Goal: Task Accomplishment & Management: Manage account settings

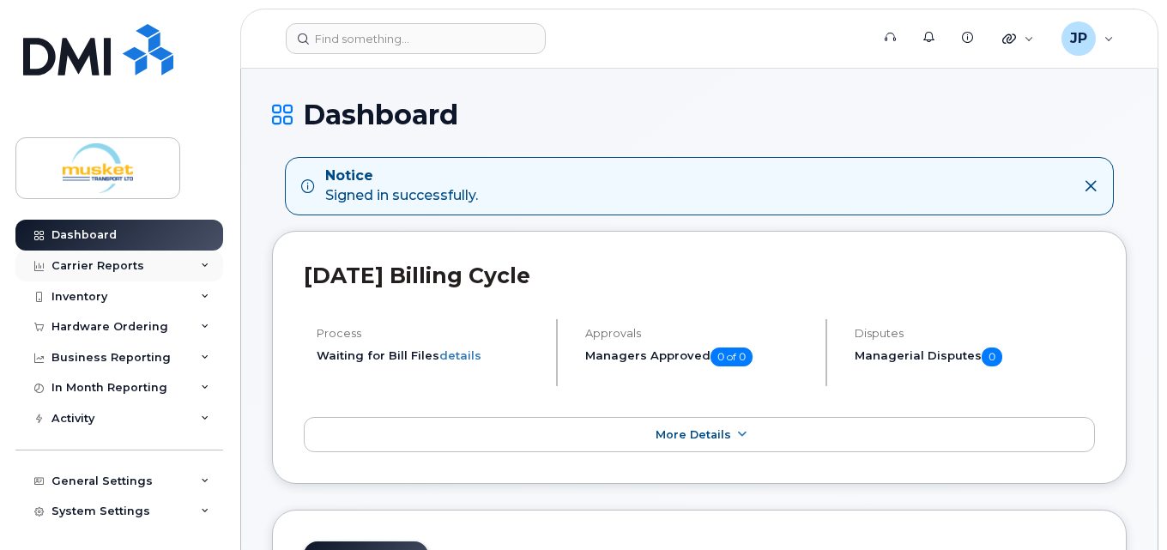
click at [162, 261] on div "Carrier Reports" at bounding box center [119, 266] width 208 height 31
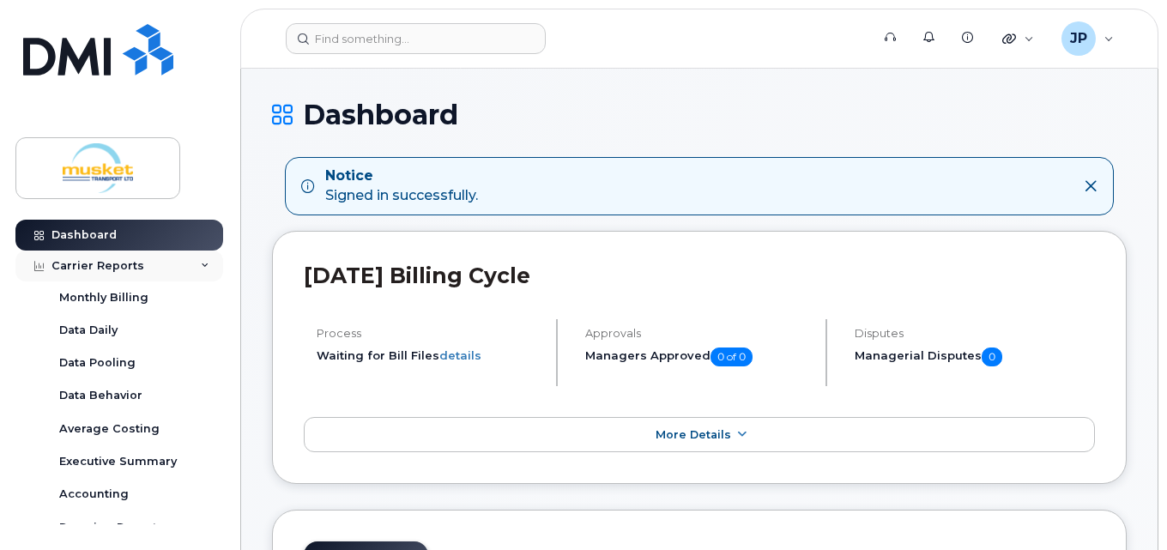
click at [162, 261] on div "Carrier Reports" at bounding box center [119, 266] width 208 height 31
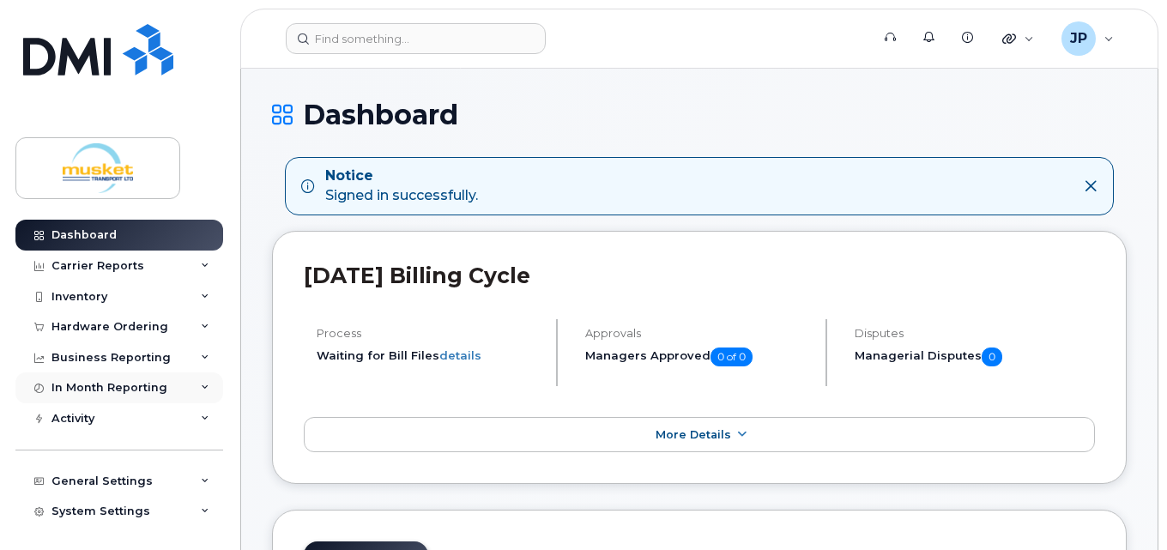
click at [139, 383] on div "In Month Reporting" at bounding box center [109, 388] width 116 height 14
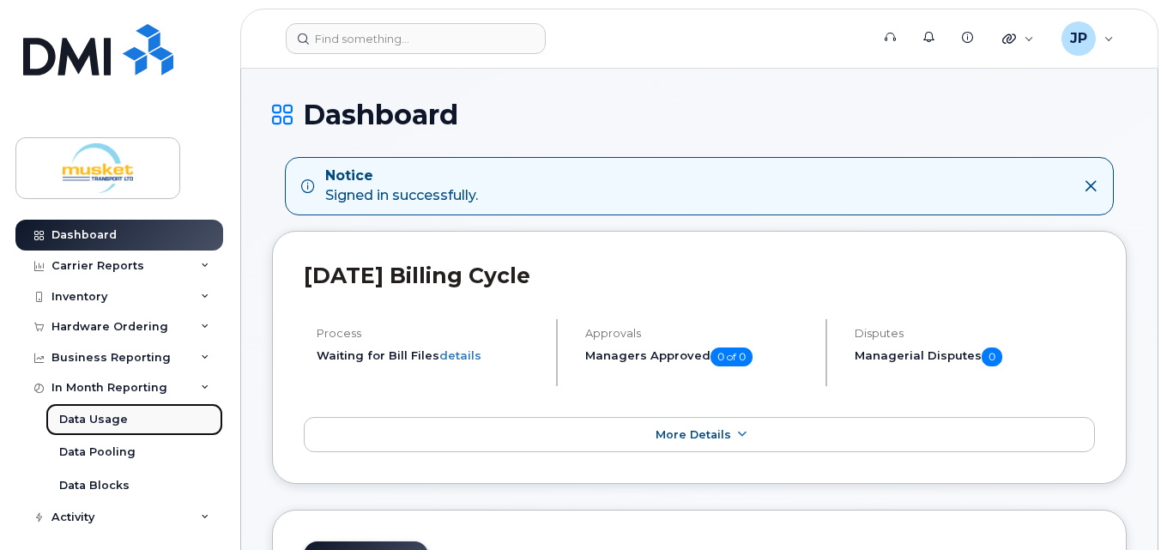
click at [105, 421] on div "Data Usage" at bounding box center [93, 419] width 69 height 15
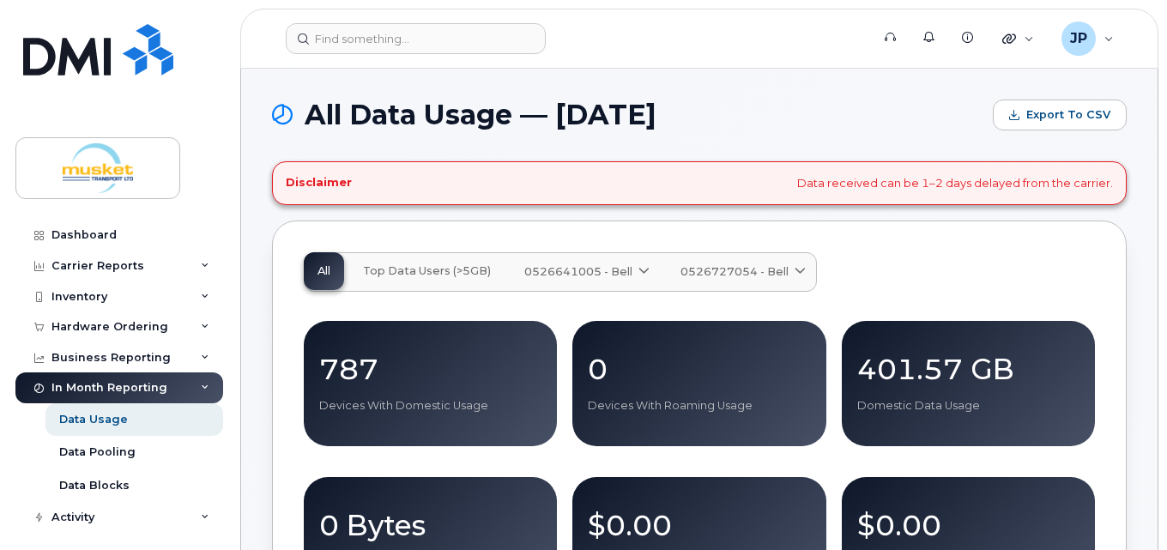
click at [435, 269] on span "Top Data Users (>5GB)" at bounding box center [427, 271] width 128 height 14
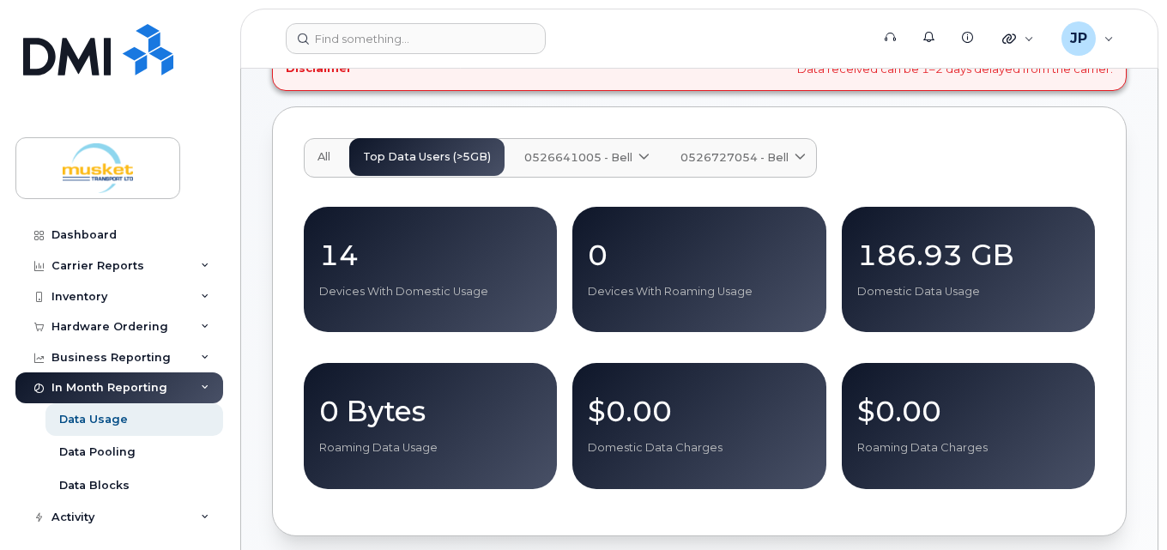
scroll to position [86, 0]
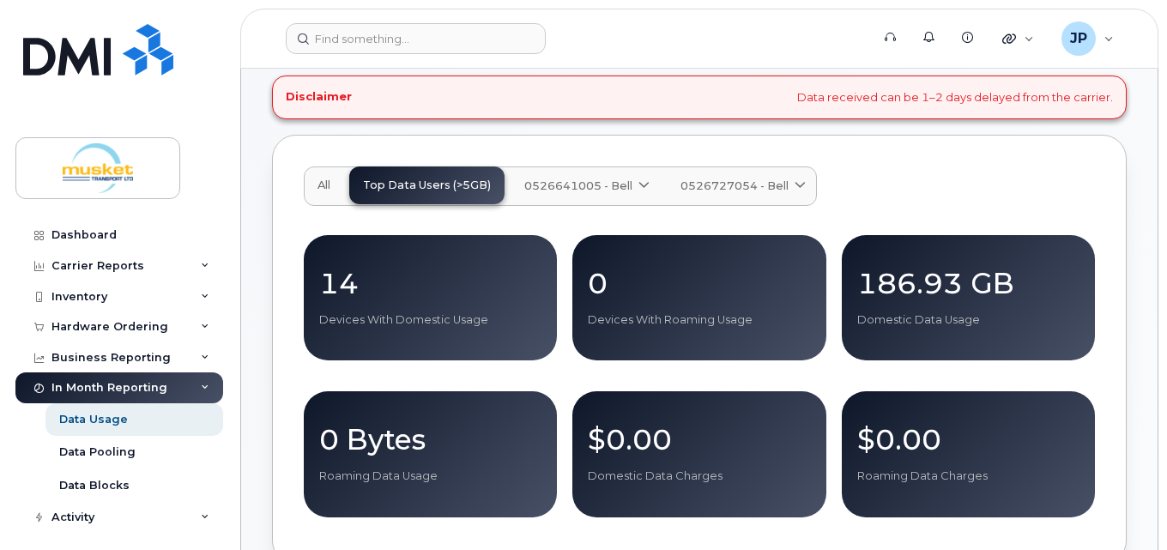
click at [557, 189] on span "0526641005 - Bell" at bounding box center [578, 186] width 108 height 16
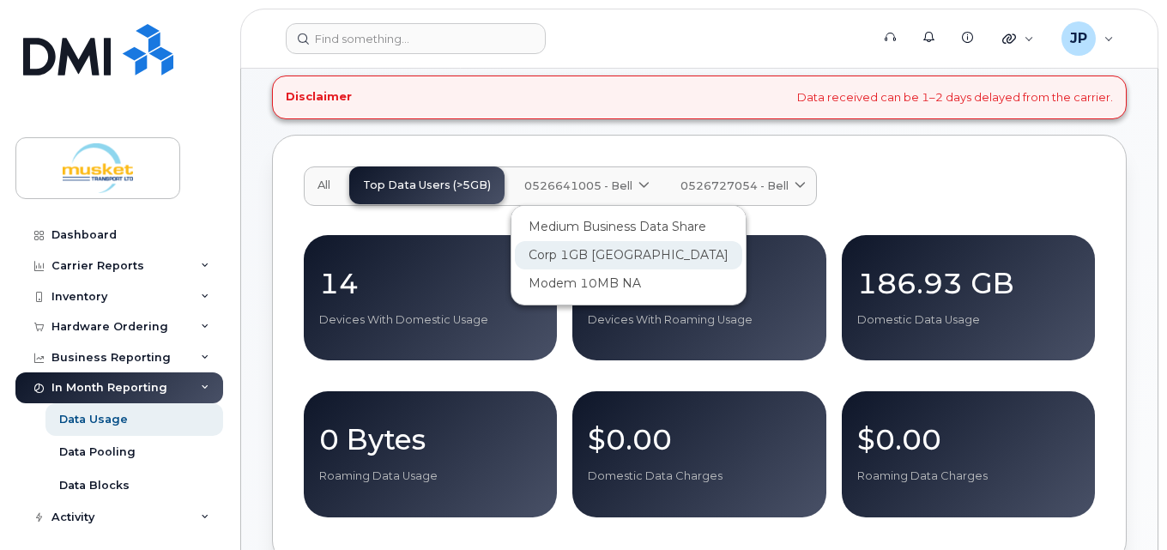
click at [559, 253] on span "Corp 1GB North America" at bounding box center [629, 255] width 200 height 18
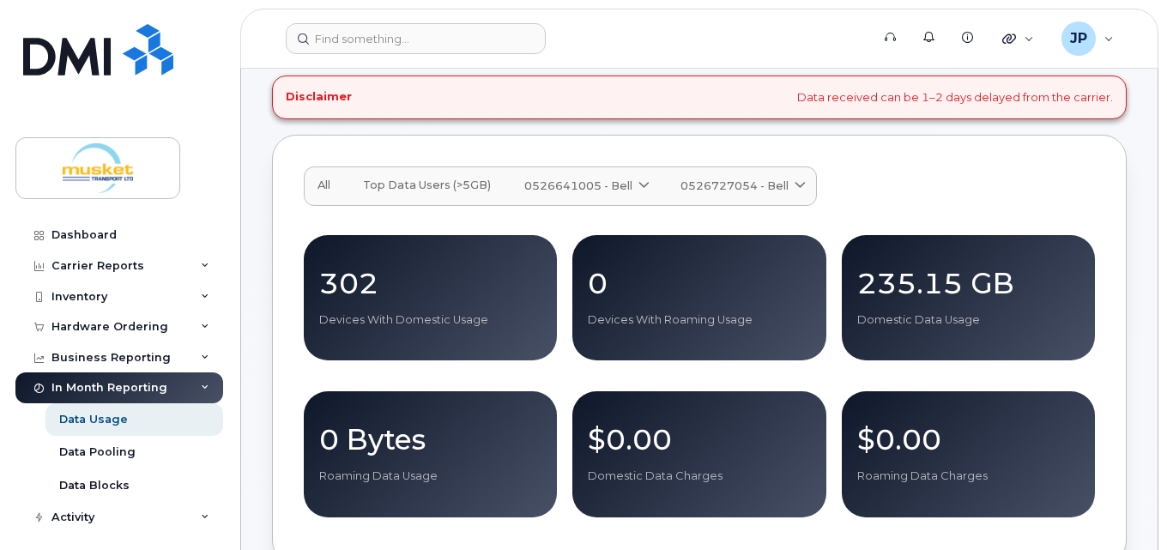
click at [289, 290] on div "All Top Data Users (>5GB) 0526641005 - Bell Medium Business Data Share Corp 1GB…" at bounding box center [699, 350] width 855 height 430
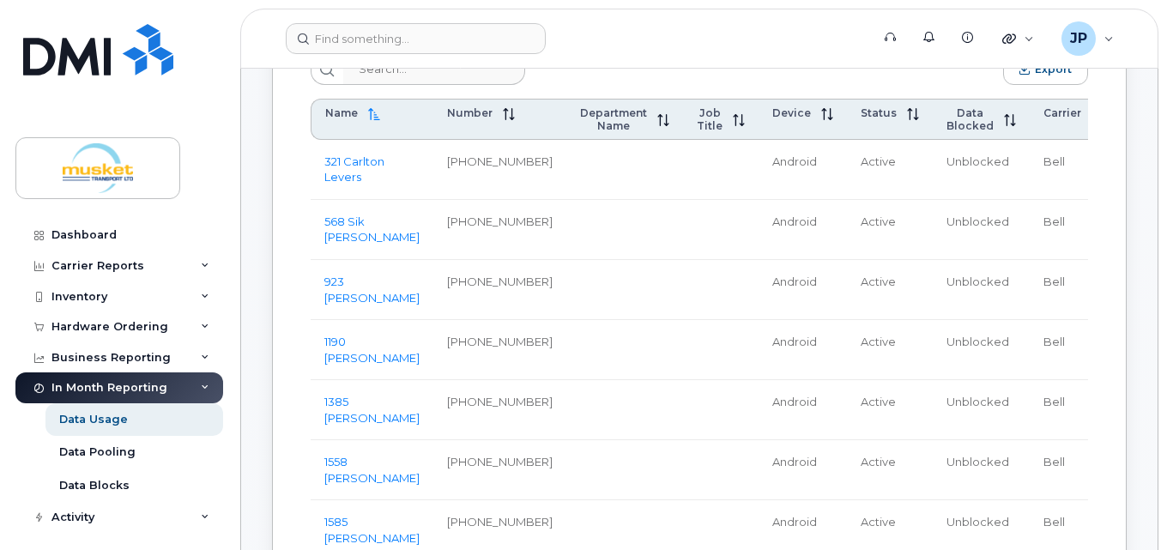
scroll to position [772, 0]
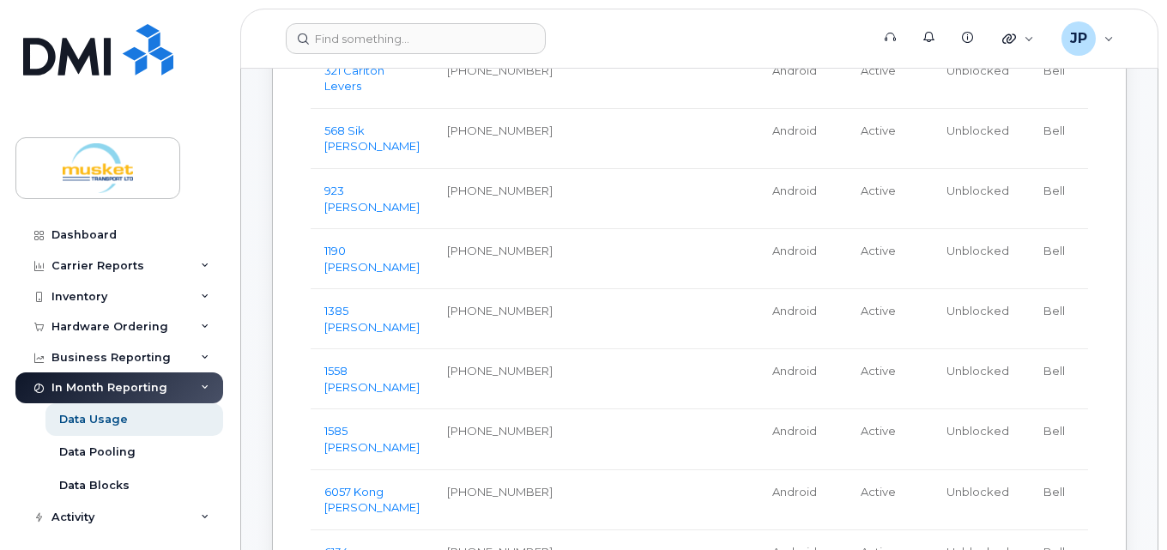
click at [619, 281] on td at bounding box center [624, 259] width 117 height 60
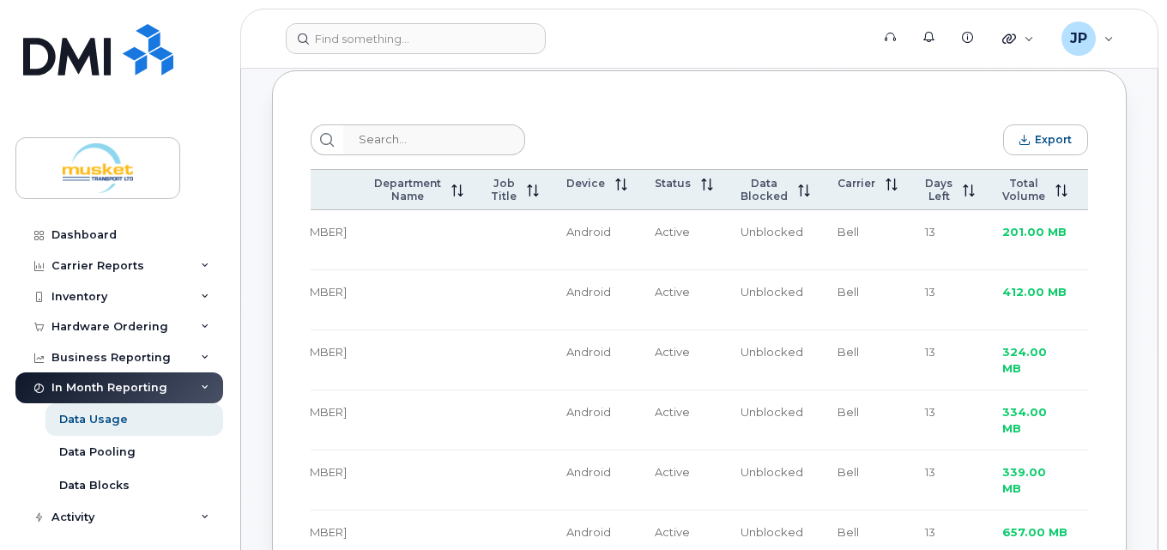
scroll to position [566, 0]
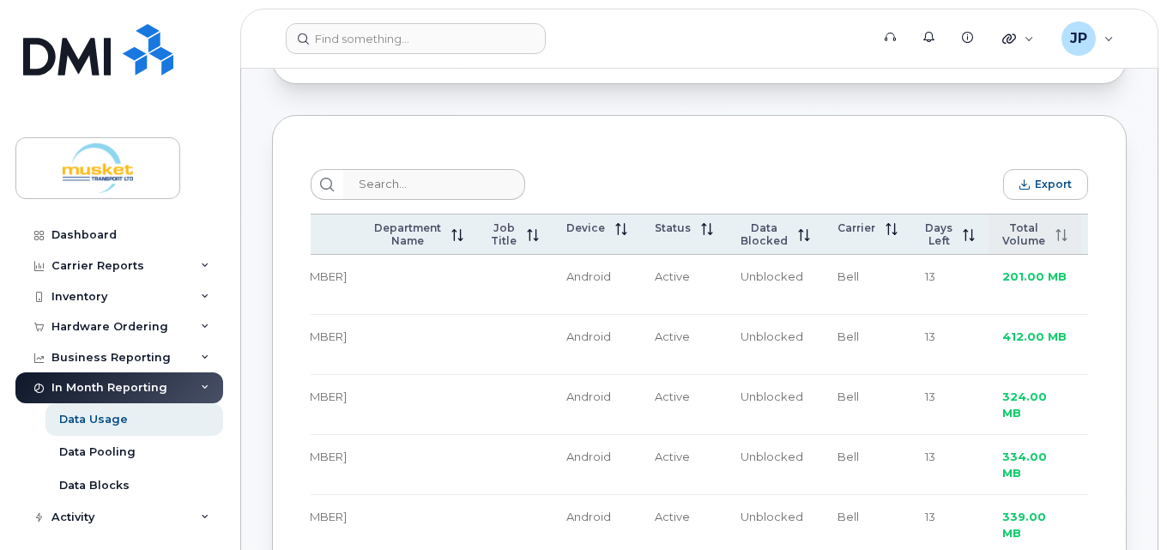
click at [1058, 240] on icon at bounding box center [1058, 235] width 1 height 12
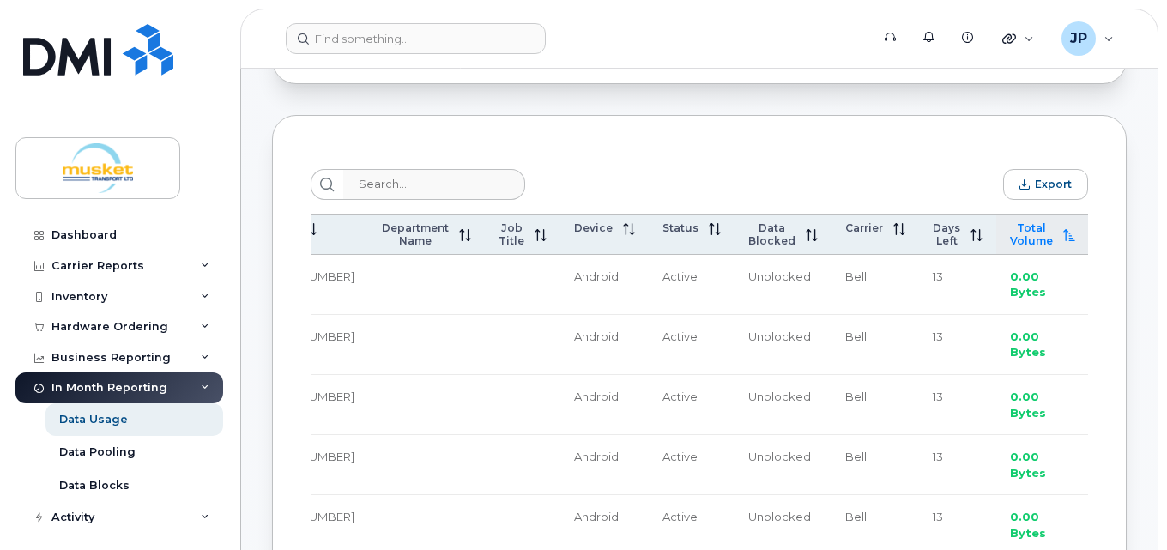
click at [1063, 240] on icon at bounding box center [1069, 235] width 12 height 12
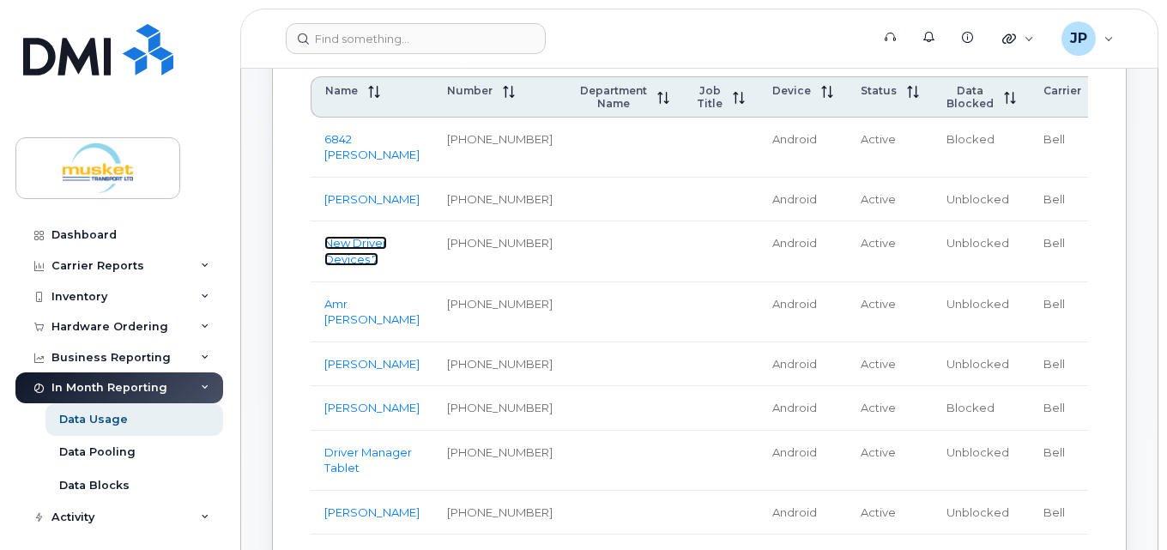
scroll to position [790, 0]
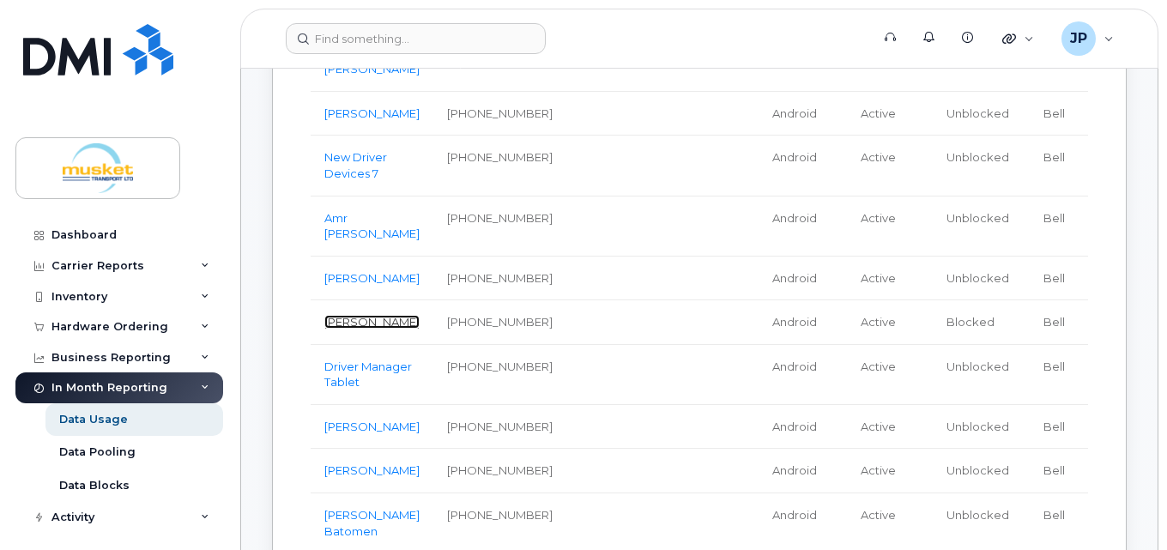
click at [365, 329] on link "[PERSON_NAME]" at bounding box center [371, 322] width 95 height 14
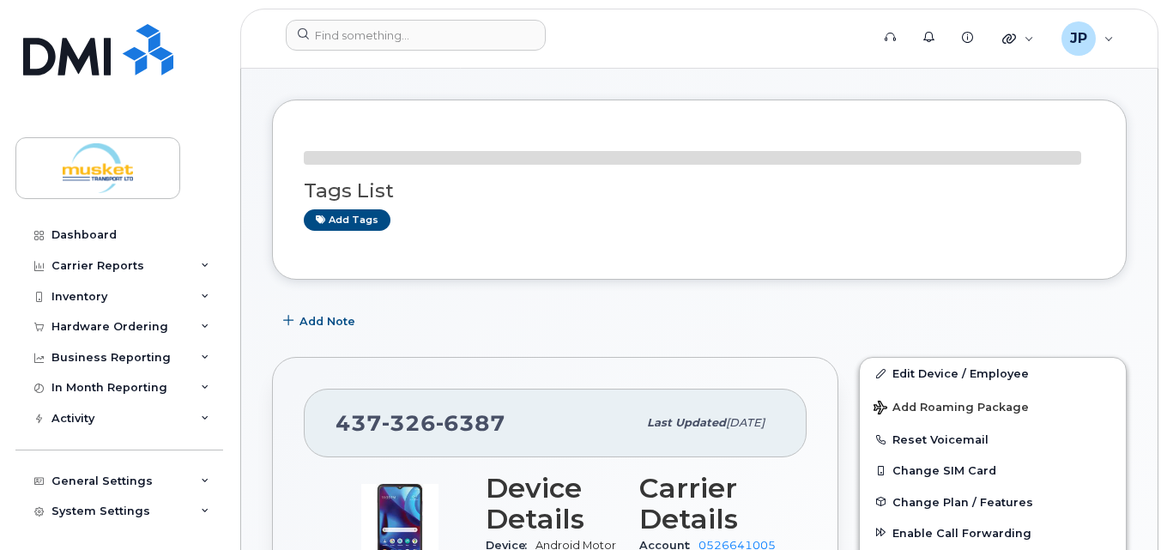
scroll to position [86, 0]
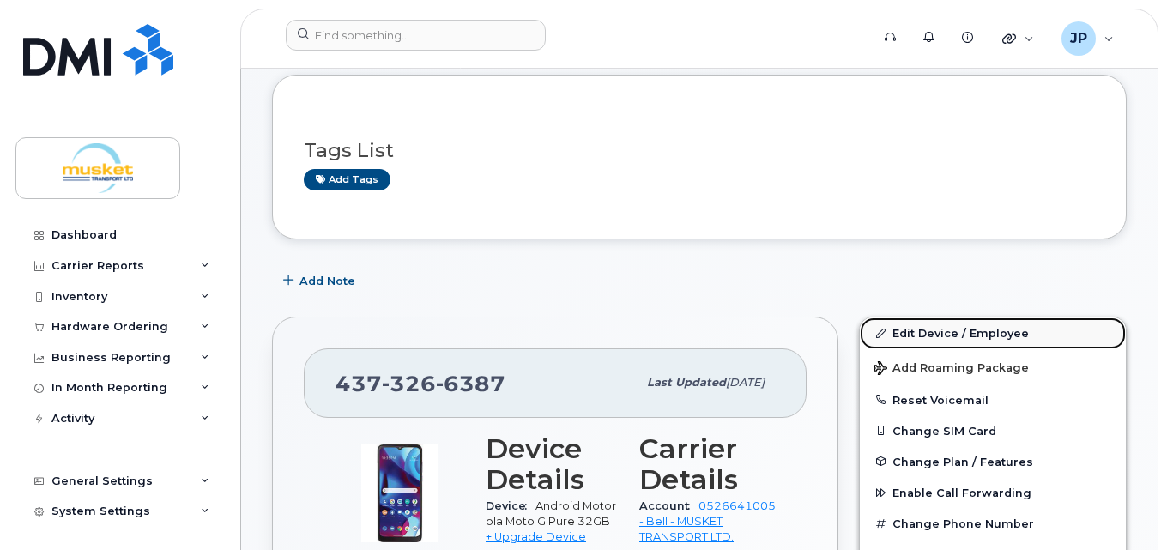
click at [953, 335] on link "Edit Device / Employee" at bounding box center [993, 333] width 266 height 31
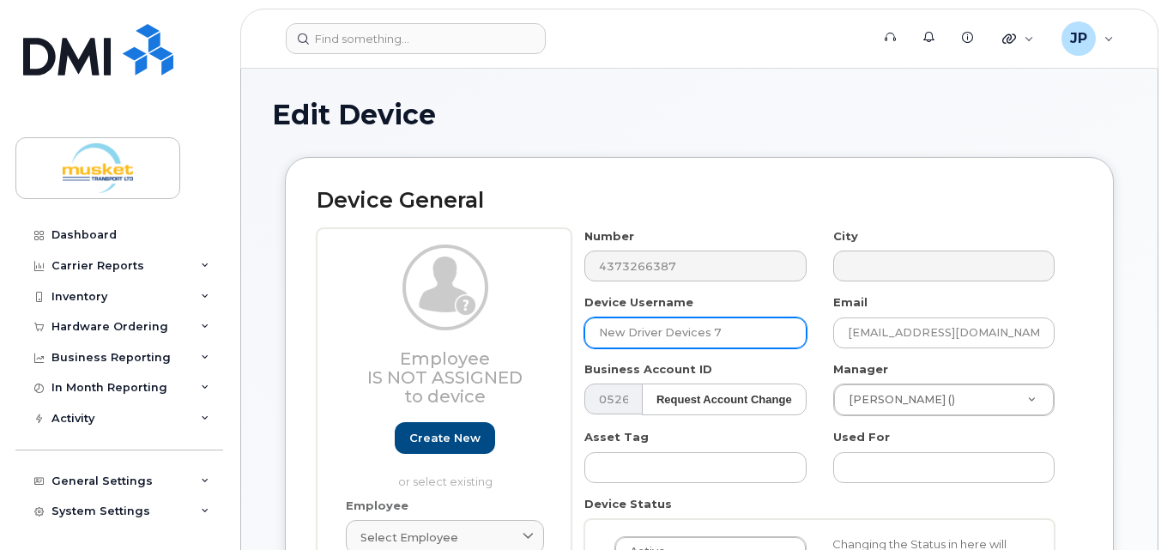
drag, startPoint x: 744, startPoint y: 331, endPoint x: 487, endPoint y: 331, distance: 257.4
click at [487, 331] on div "Employee Is not assigned to device Create new or select existing Employee Selec…" at bounding box center [699, 468] width 765 height 481
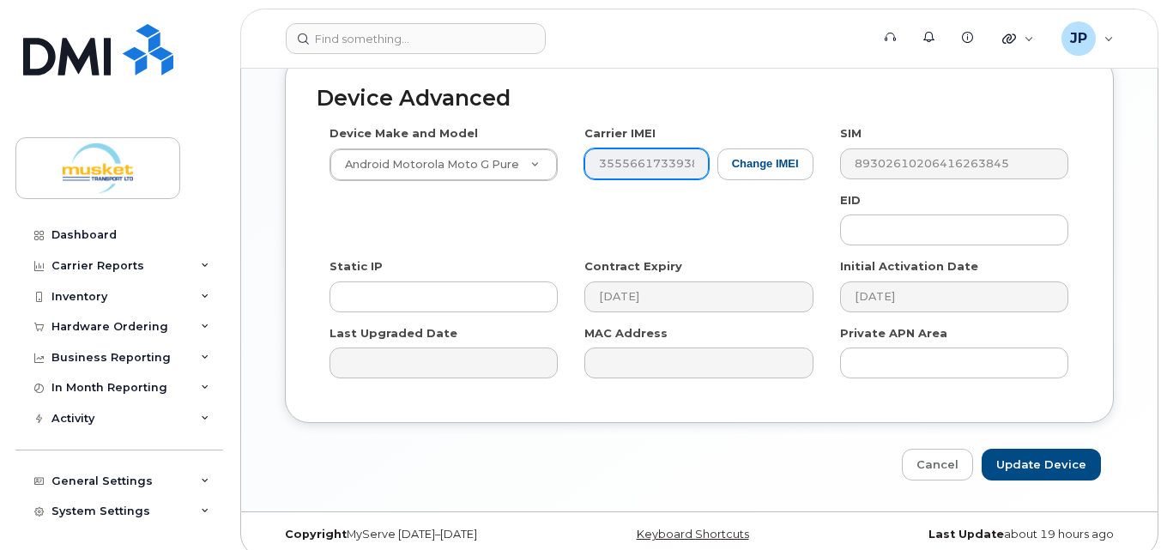
scroll to position [960, 0]
type input "Iqbal Singh"
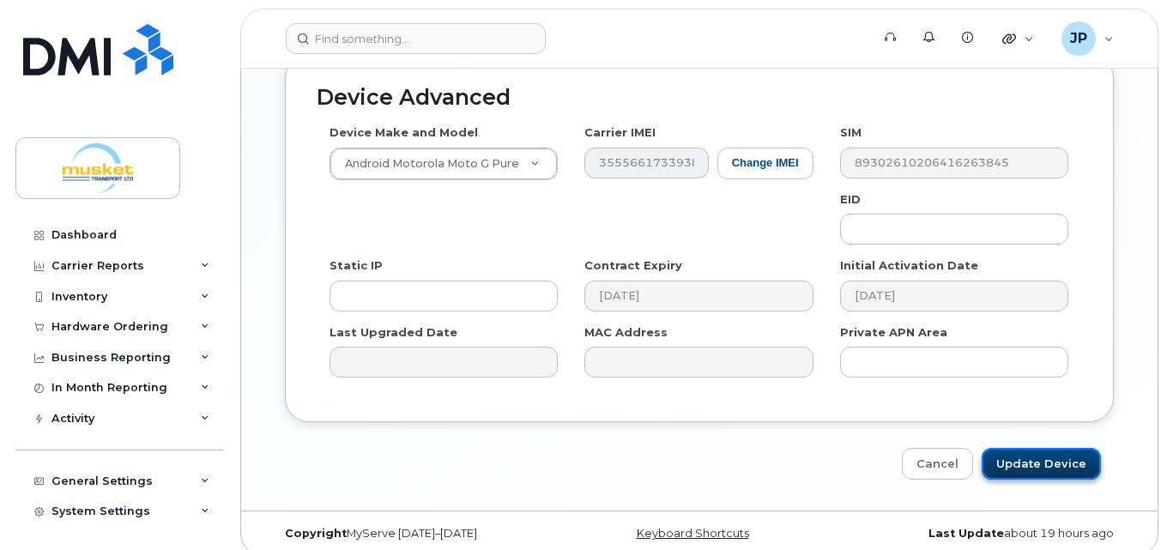
click at [1026, 448] on input "Update Device" at bounding box center [1041, 464] width 119 height 32
type input "Saving..."
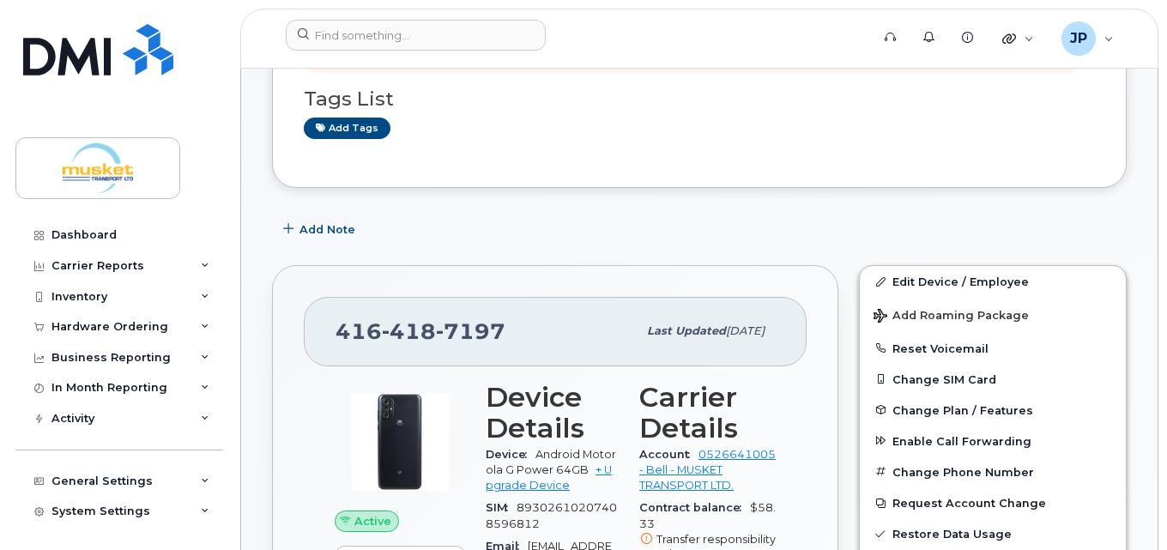
scroll to position [257, 0]
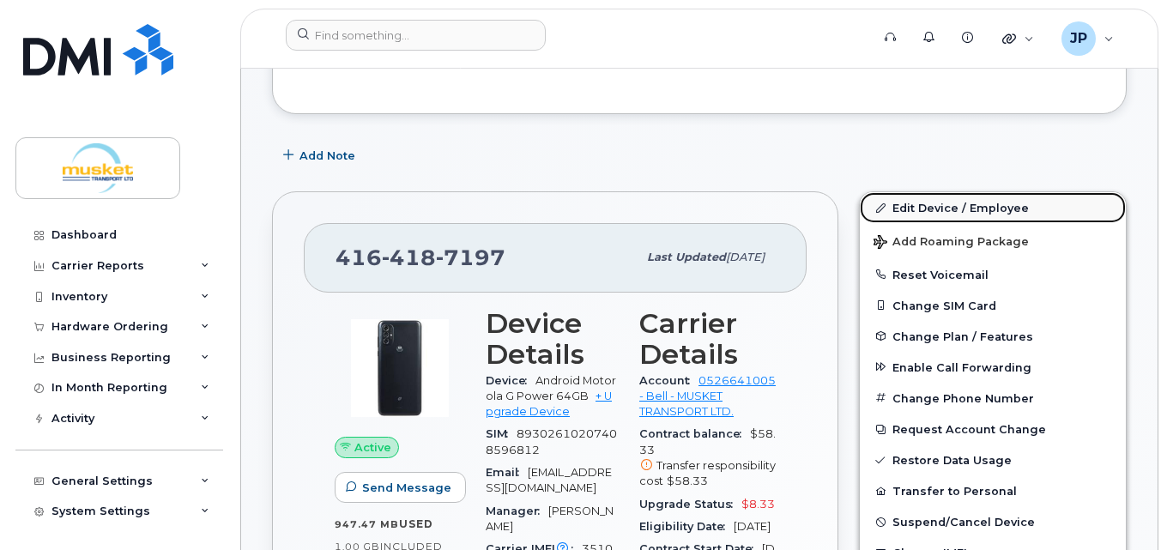
click at [941, 205] on link "Edit Device / Employee" at bounding box center [993, 207] width 266 height 31
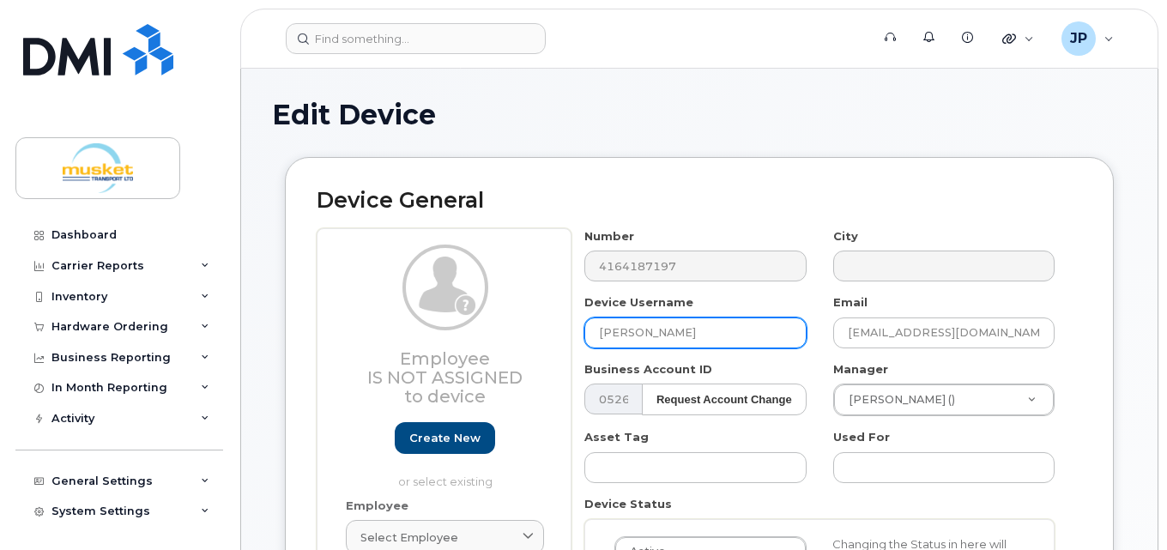
drag, startPoint x: 703, startPoint y: 338, endPoint x: 560, endPoint y: 332, distance: 143.4
click at [560, 332] on div "Employee Is not assigned to device Create new or select existing Employee Selec…" at bounding box center [699, 468] width 765 height 481
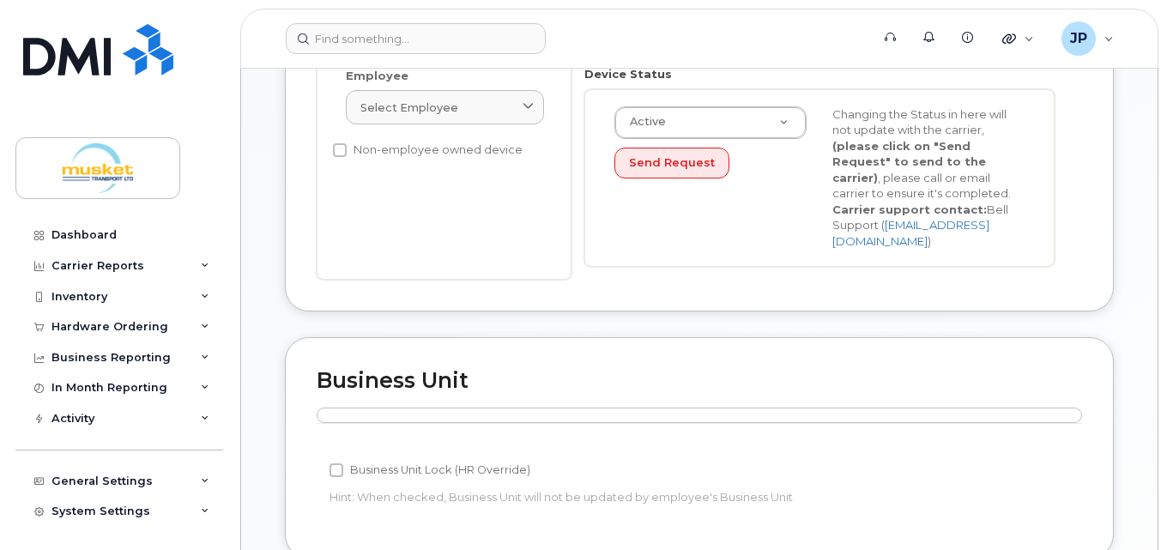
scroll to position [429, 0]
type input "Gursimran Dhillon"
click at [607, 353] on div "Business Unit Accounting Categories Rules Business Unit Lock (HR Override) Hint…" at bounding box center [699, 448] width 829 height 221
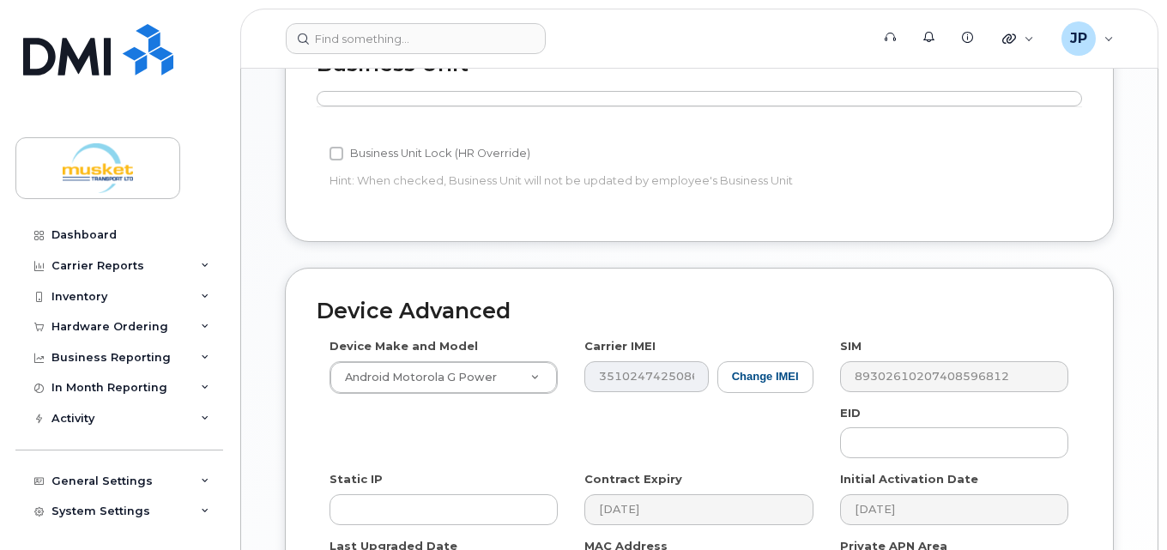
scroll to position [944, 0]
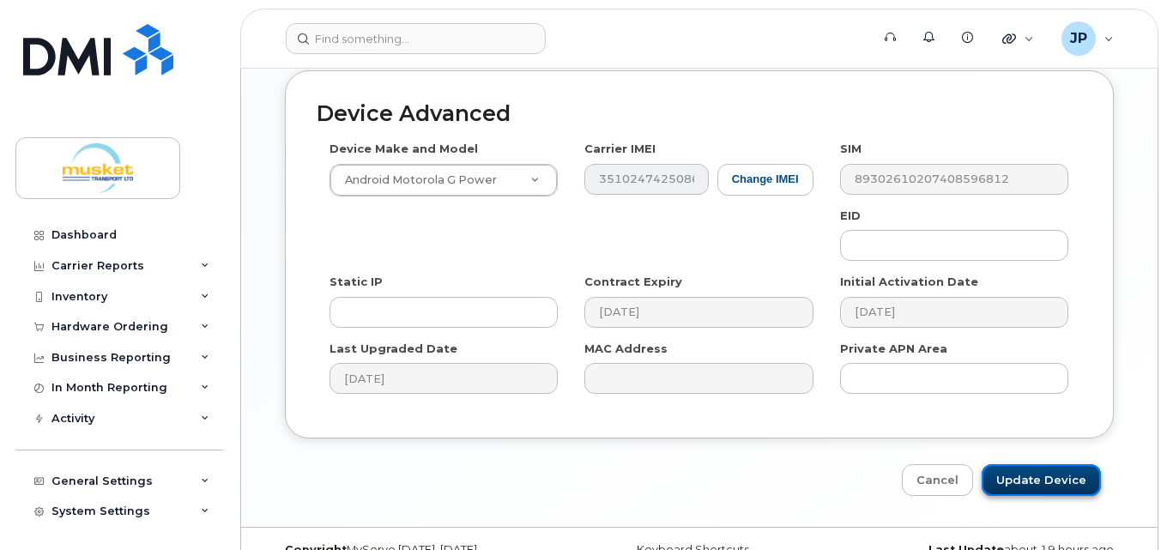
click at [1036, 465] on input "Update Device" at bounding box center [1041, 480] width 119 height 32
type input "Saving..."
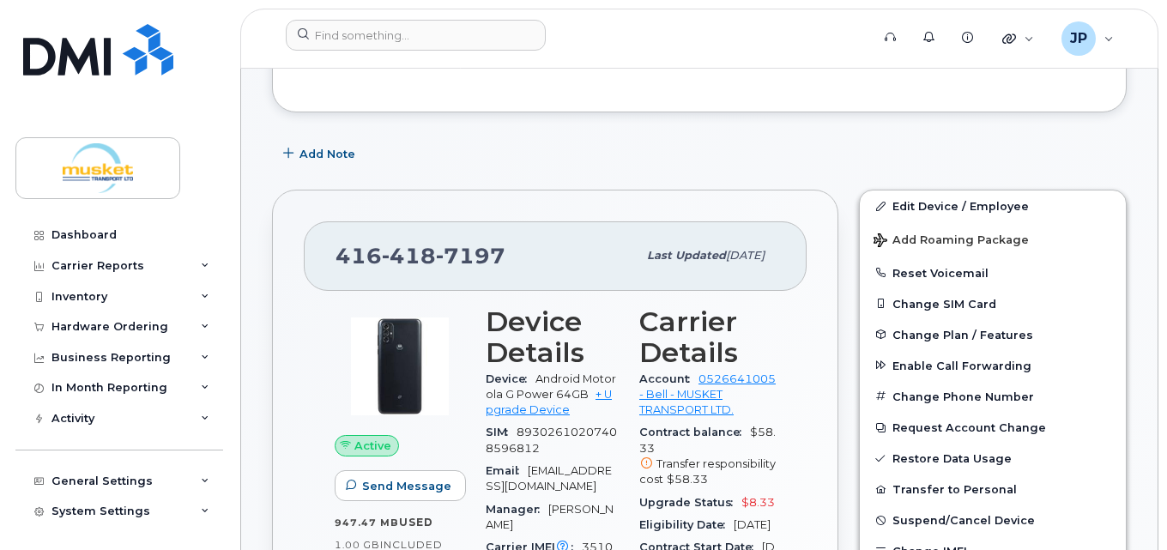
scroll to position [257, 0]
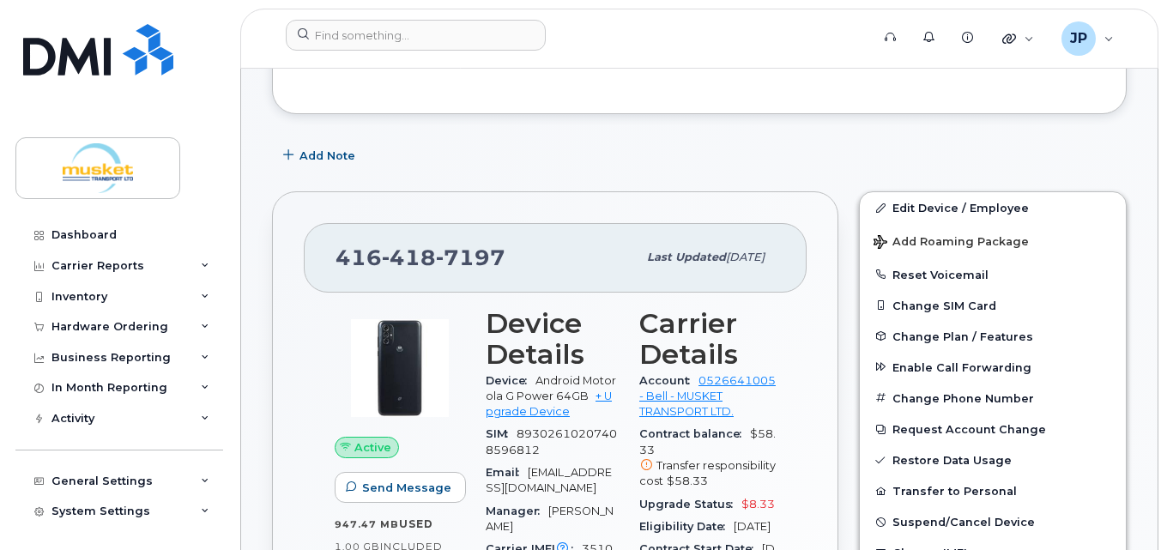
click at [659, 104] on div "Data Usage is blocked for this device [DATE] Tags List Add tags" at bounding box center [699, 8] width 855 height 211
click at [172, 384] on div "In Month Reporting" at bounding box center [119, 387] width 208 height 31
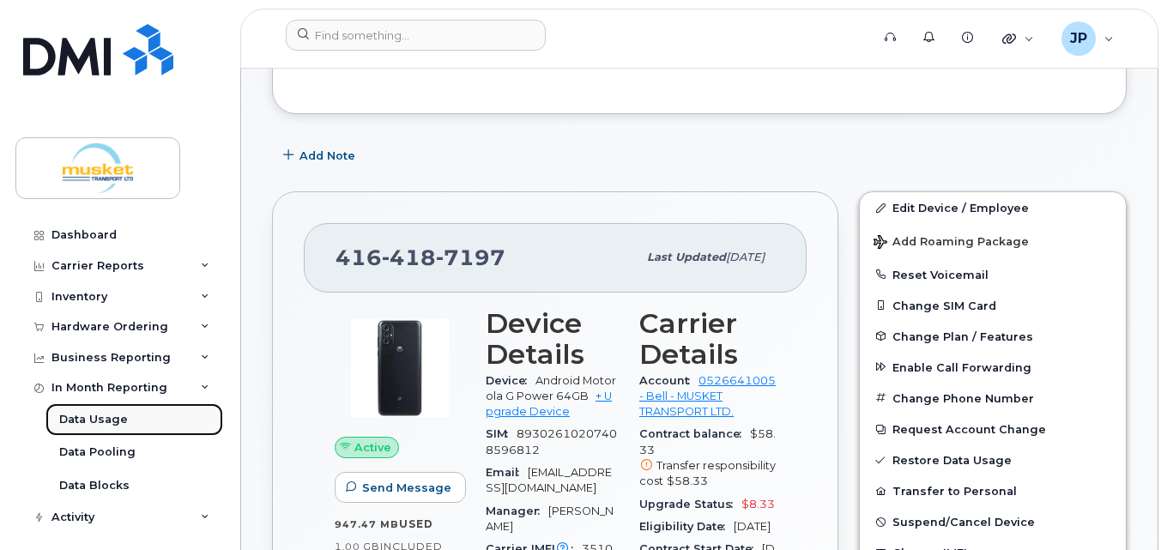
click at [118, 420] on div "Data Usage" at bounding box center [93, 419] width 69 height 15
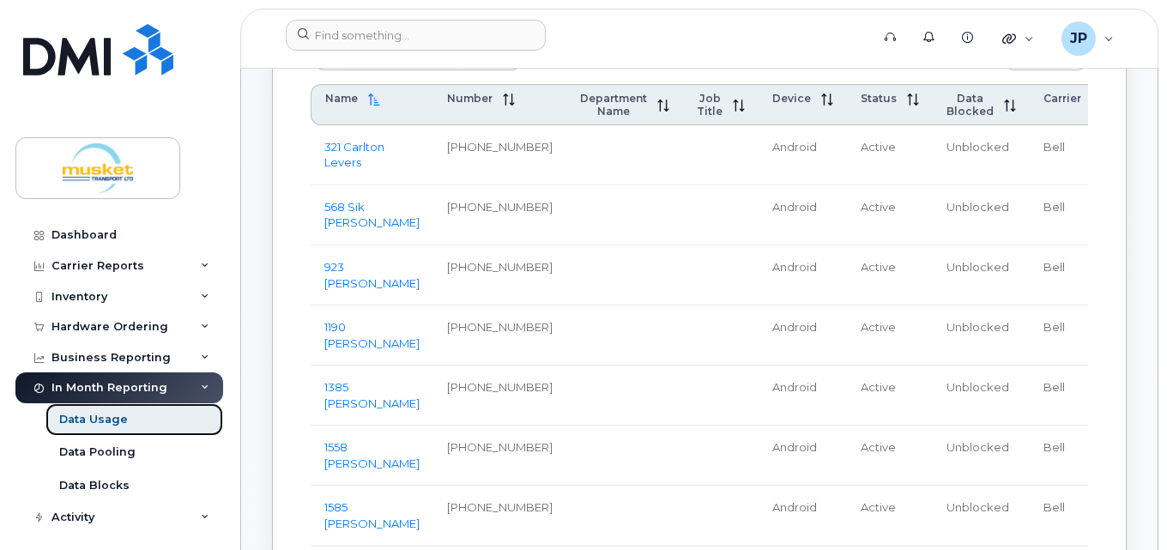
scroll to position [687, 0]
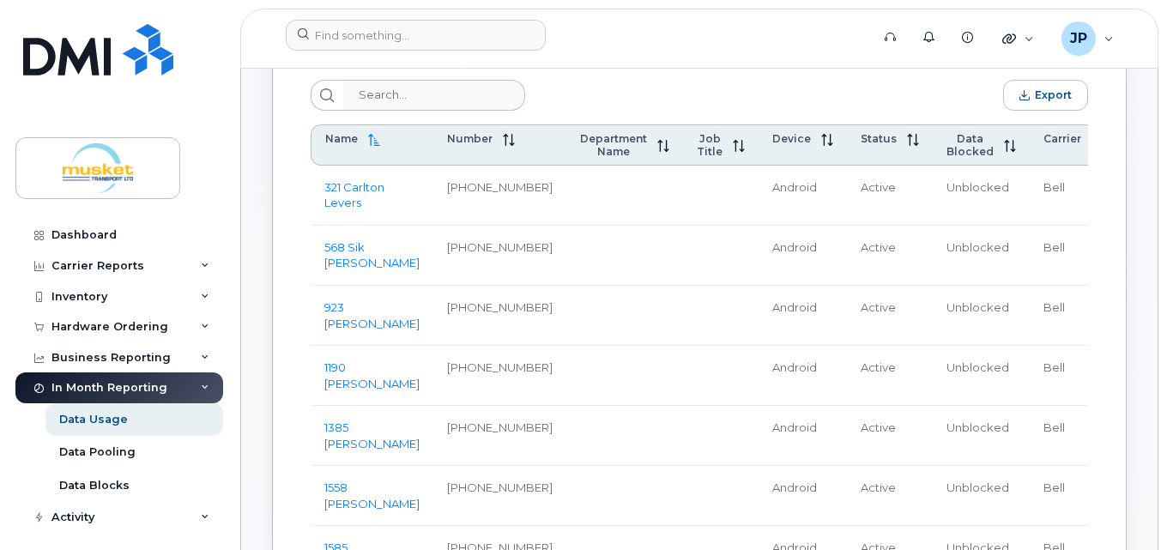
click at [611, 406] on td at bounding box center [624, 376] width 117 height 60
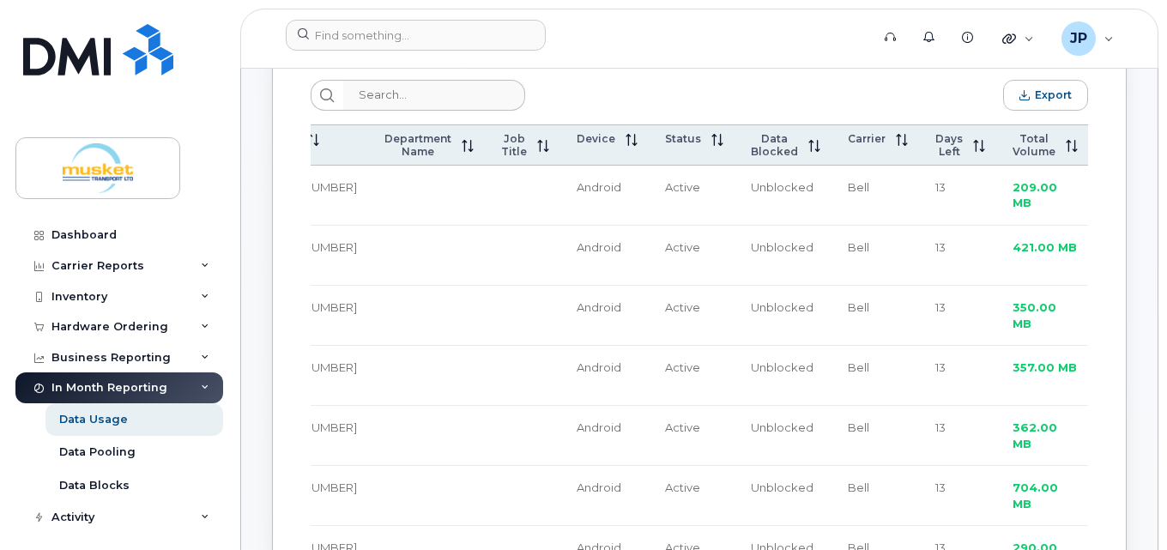
scroll to position [0, 206]
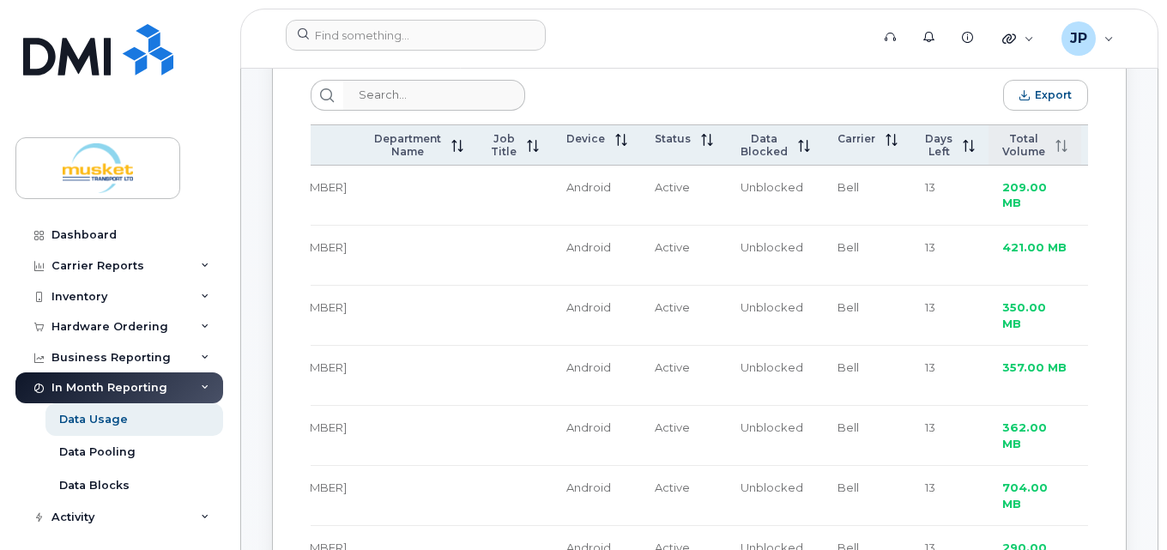
click at [1056, 146] on icon at bounding box center [1062, 146] width 12 height 12
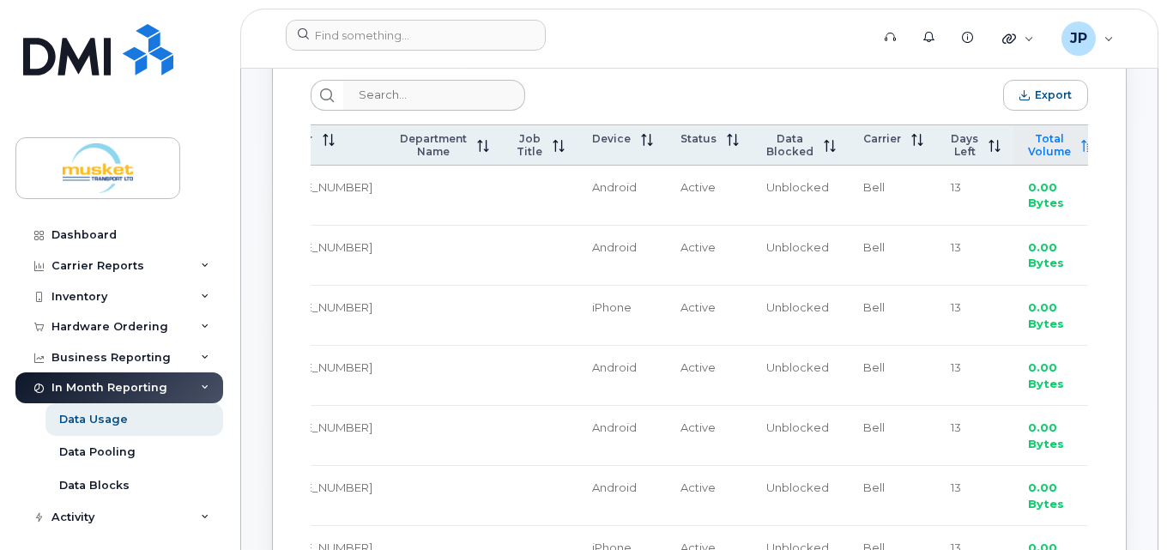
scroll to position [0, 198]
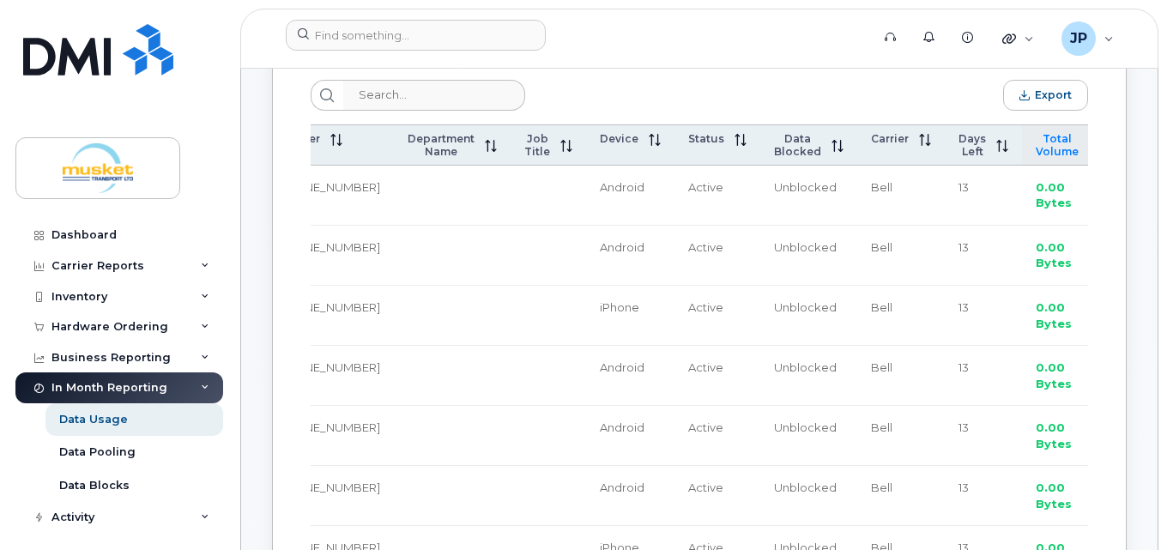
click at [1089, 146] on icon at bounding box center [1095, 146] width 12 height 12
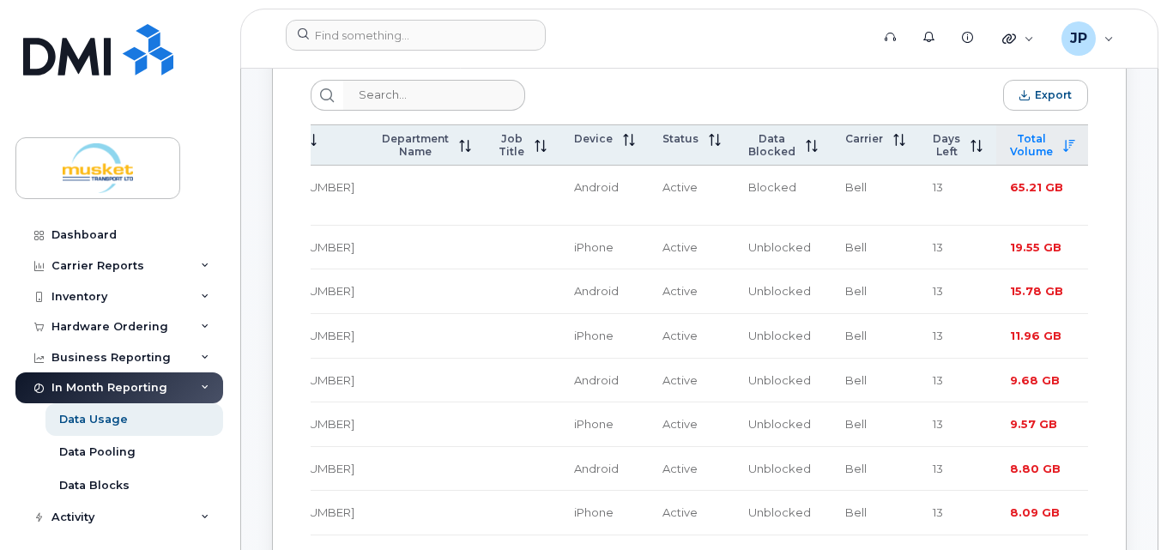
click at [418, 308] on td at bounding box center [426, 291] width 117 height 45
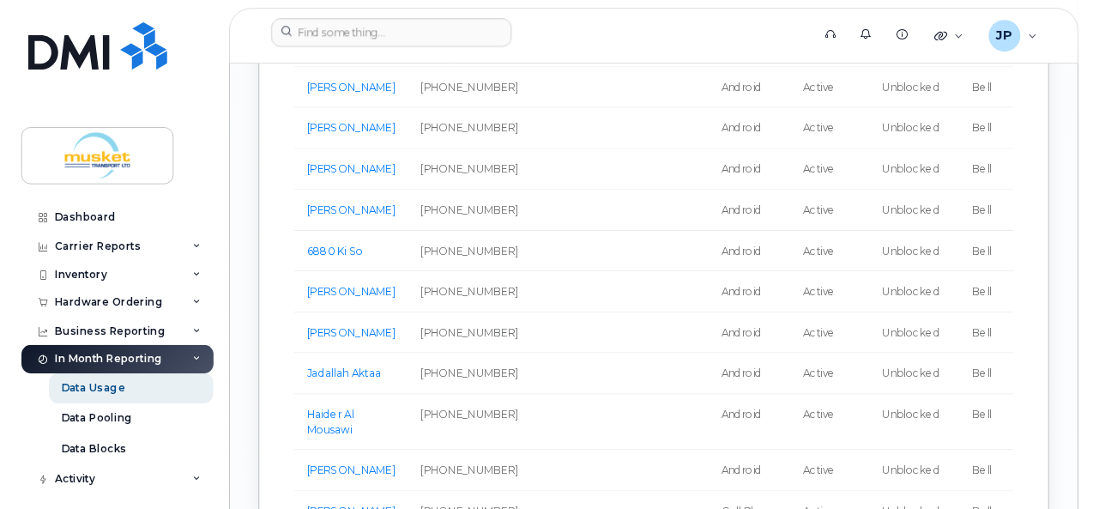
scroll to position [3467, 0]
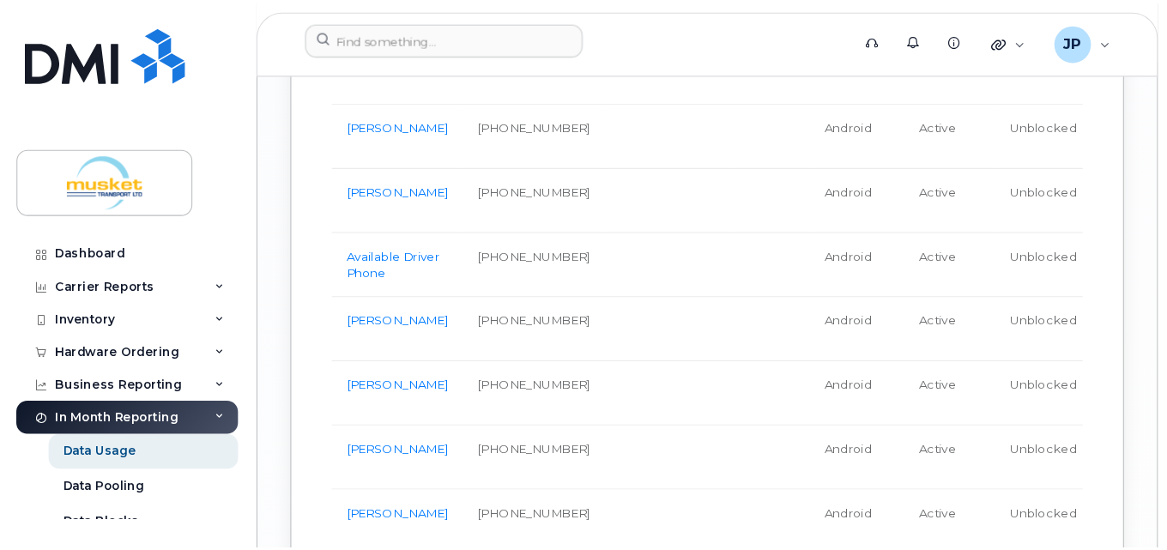
scroll to position [4068, 0]
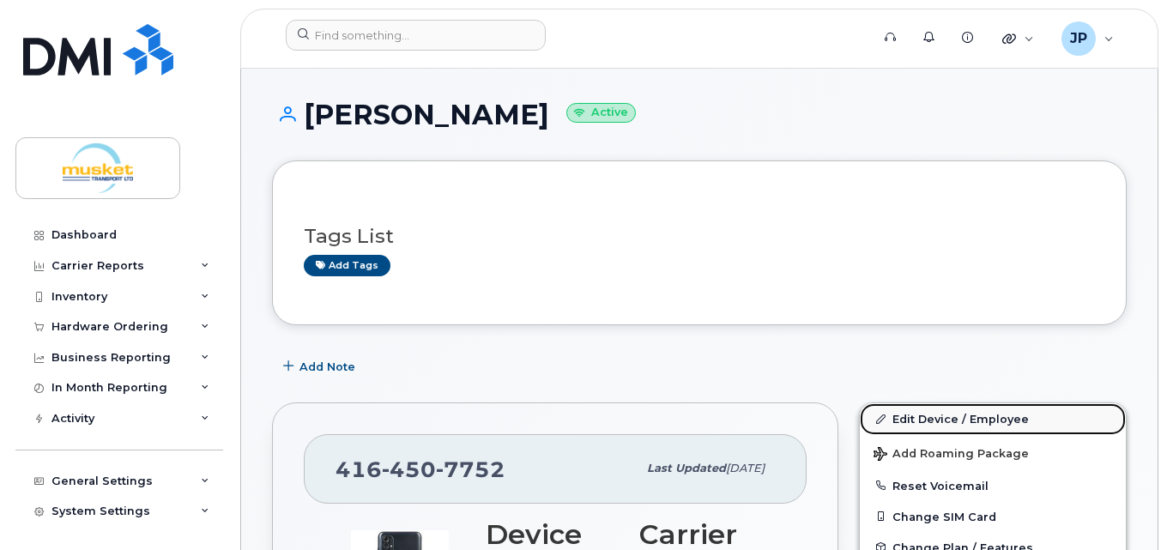
click at [942, 419] on link "Edit Device / Employee" at bounding box center [993, 418] width 266 height 31
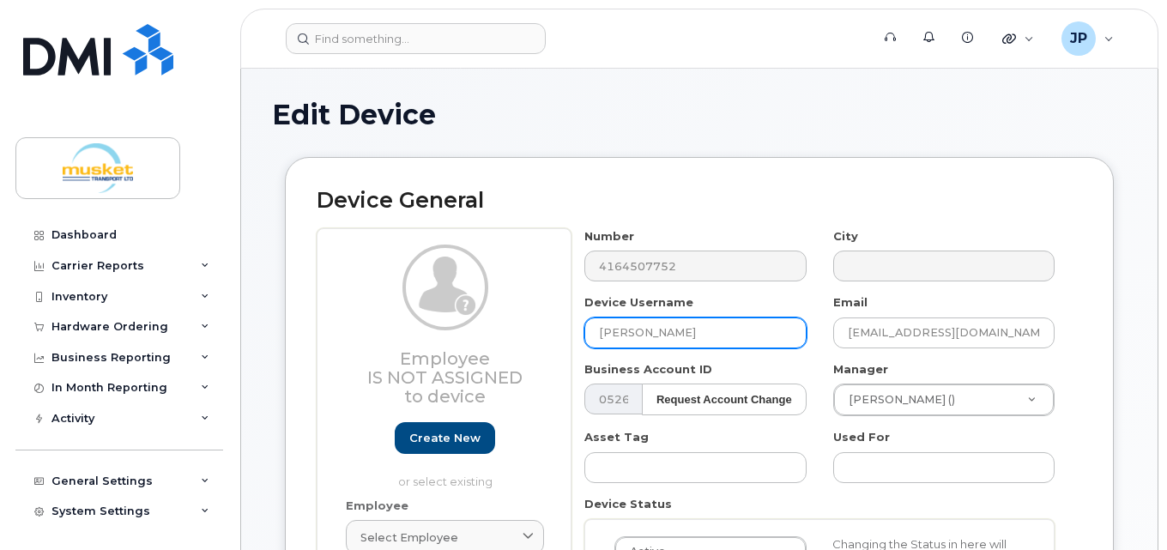
drag, startPoint x: 690, startPoint y: 330, endPoint x: 481, endPoint y: 330, distance: 208.5
click at [481, 330] on div "Employee Is not assigned to device Create new or select existing Employee Selec…" at bounding box center [699, 468] width 765 height 481
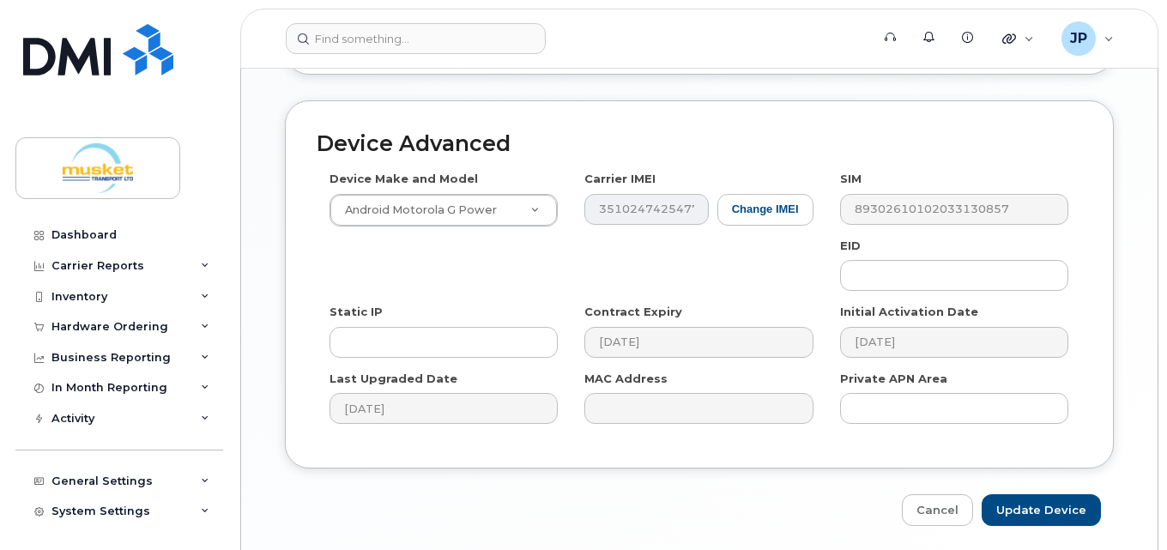
scroll to position [960, 0]
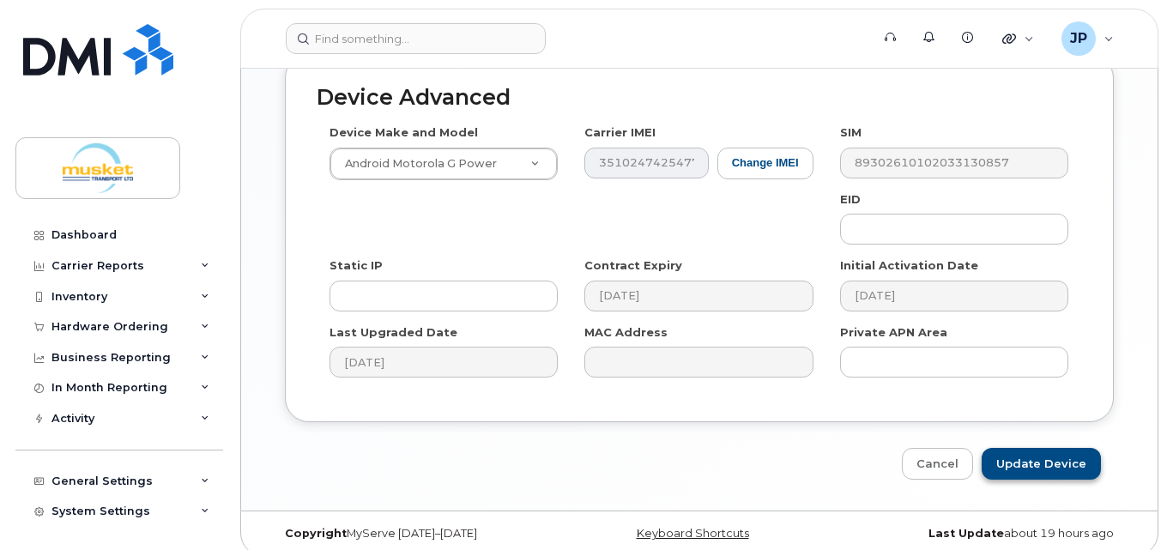
type input "[PERSON_NAME]"
click at [1026, 448] on input "Update Device" at bounding box center [1041, 464] width 119 height 32
type input "Saving..."
